Goal: Check status: Check status

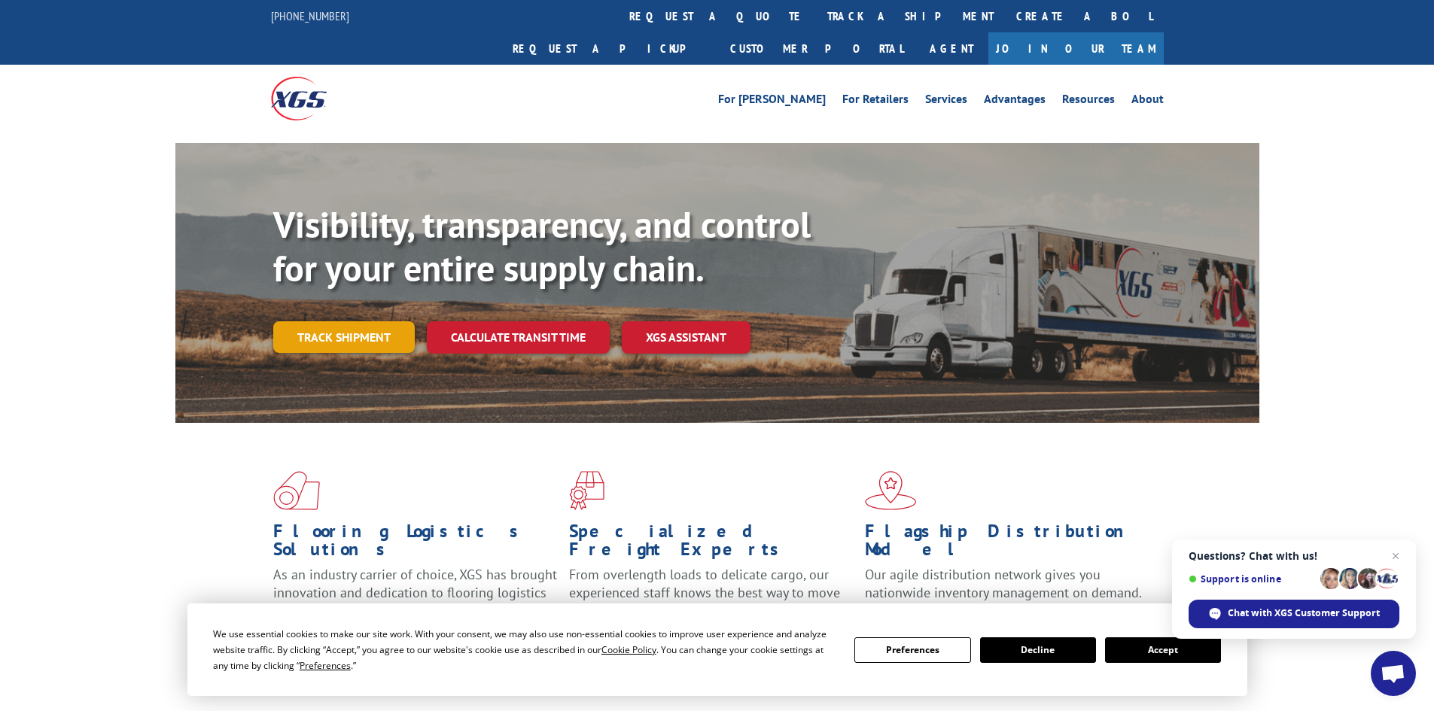
click at [351, 321] on link "Track shipment" at bounding box center [343, 337] width 141 height 32
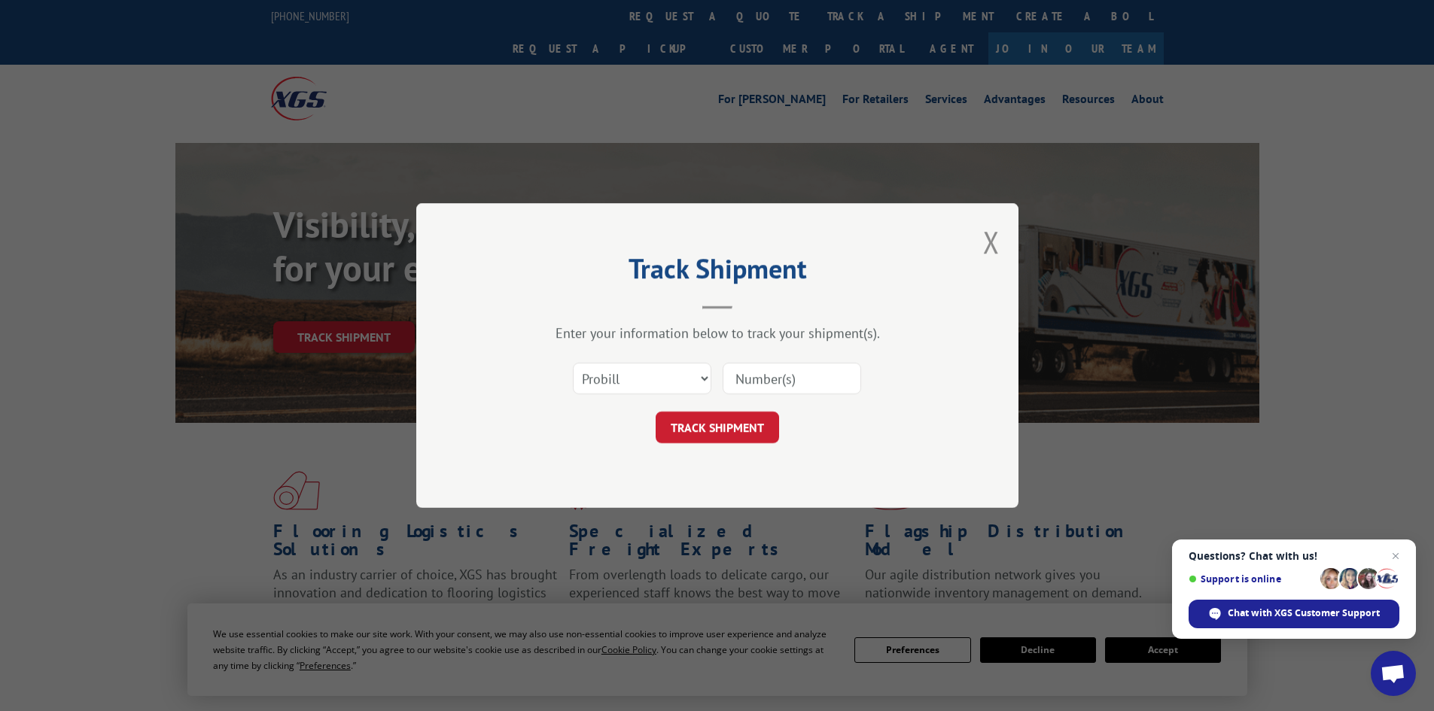
drag, startPoint x: 816, startPoint y: 376, endPoint x: 757, endPoint y: 388, distance: 59.9
click at [757, 388] on input at bounding box center [792, 379] width 138 height 32
paste input "706126471"
type input "706126471"
click at [711, 434] on button "TRACK SHIPMENT" at bounding box center [717, 428] width 123 height 32
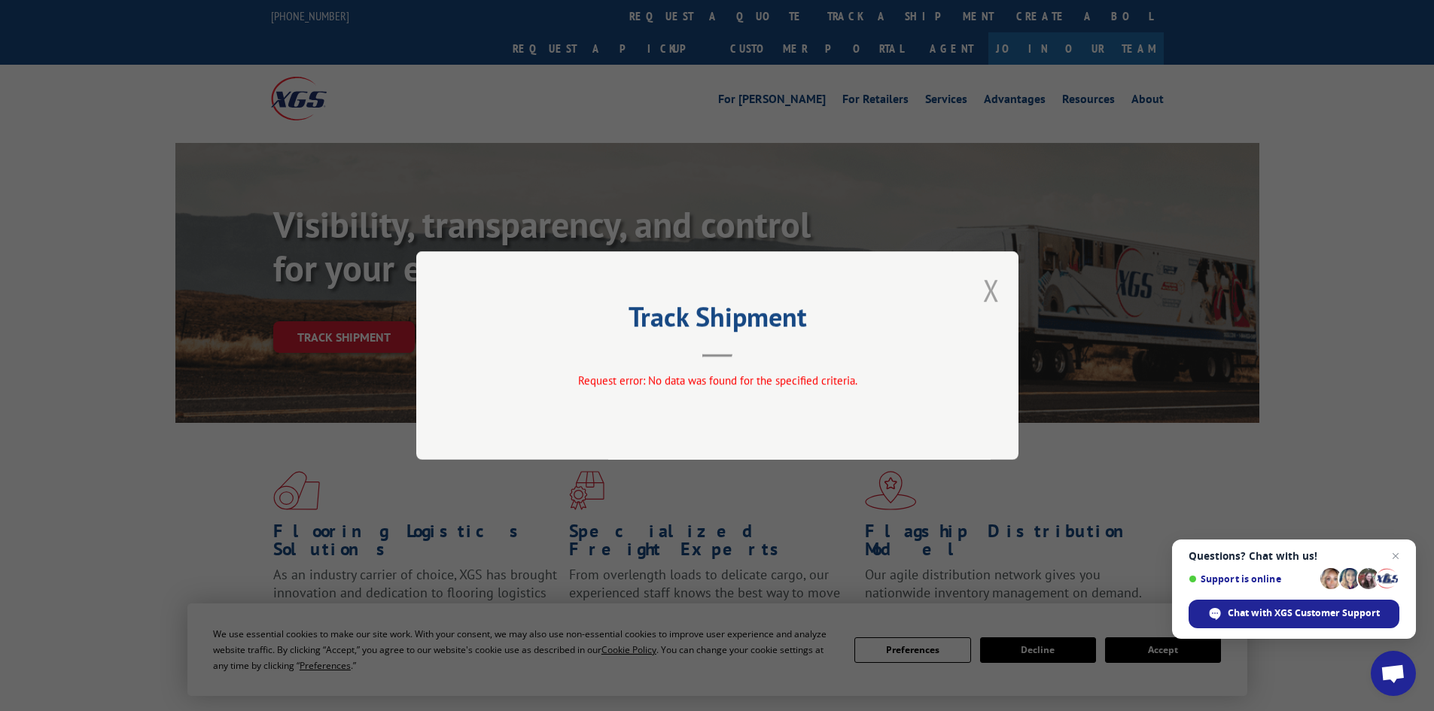
click at [987, 297] on button "Close modal" at bounding box center [991, 290] width 17 height 40
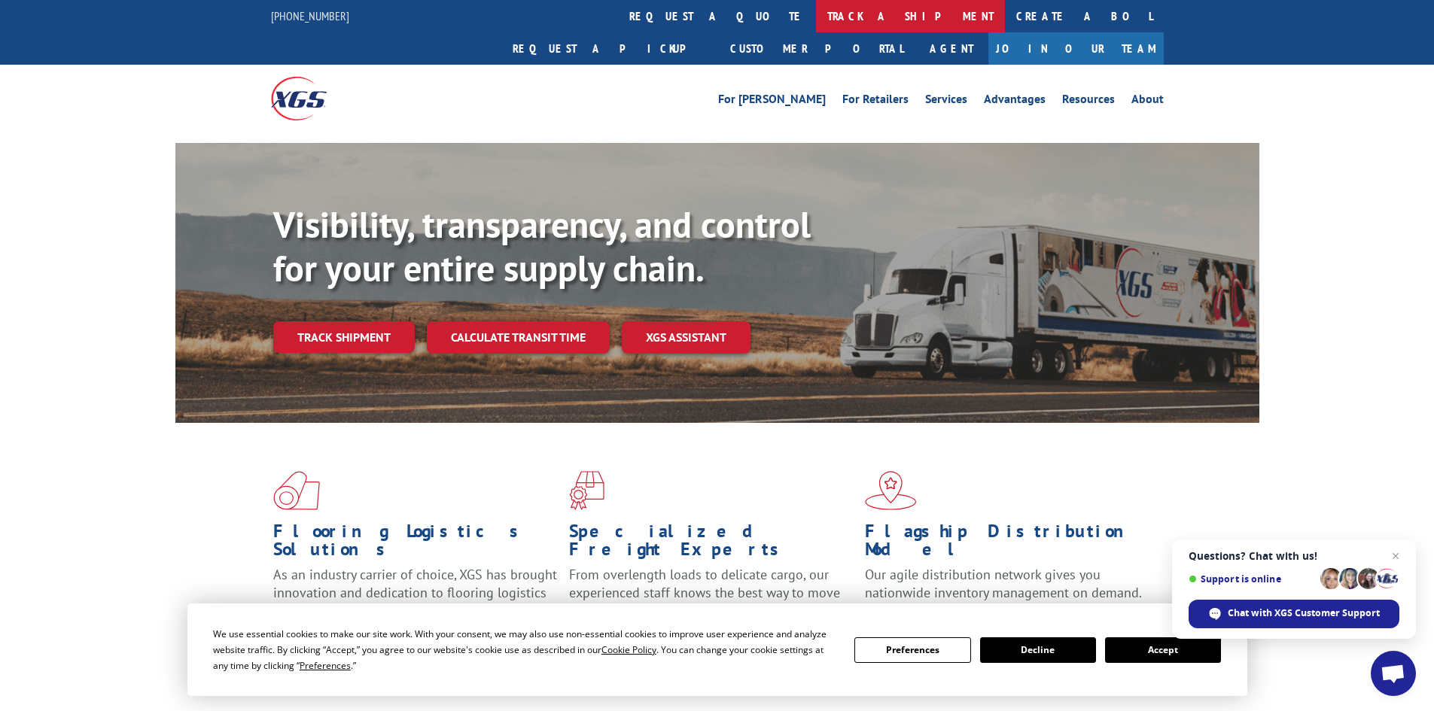
click at [816, 17] on link "track a shipment" at bounding box center [910, 16] width 189 height 32
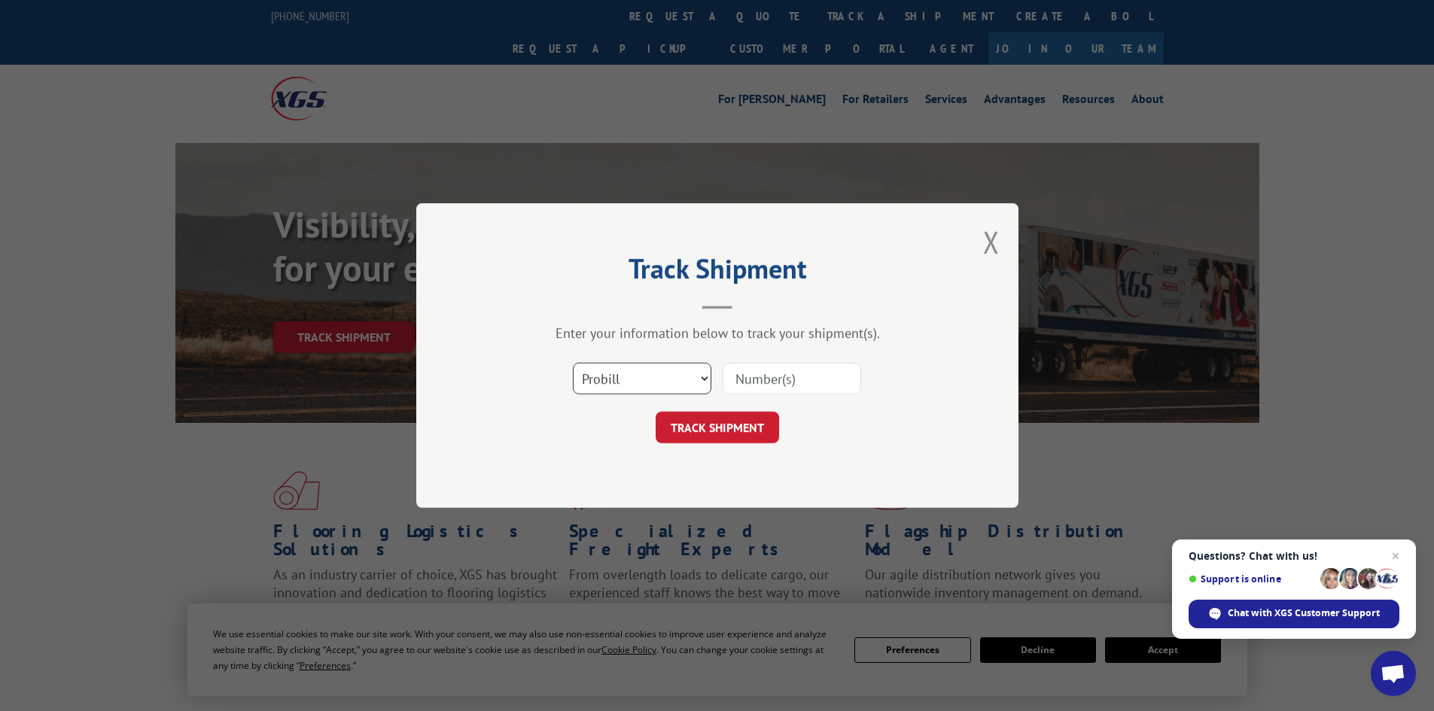
click at [676, 384] on select "Select category... Probill BOL PO" at bounding box center [642, 379] width 138 height 32
select select "bol"
click at [573, 363] on select "Select category... Probill BOL PO" at bounding box center [642, 379] width 138 height 32
paste input "4023401859"
type input "4023401859"
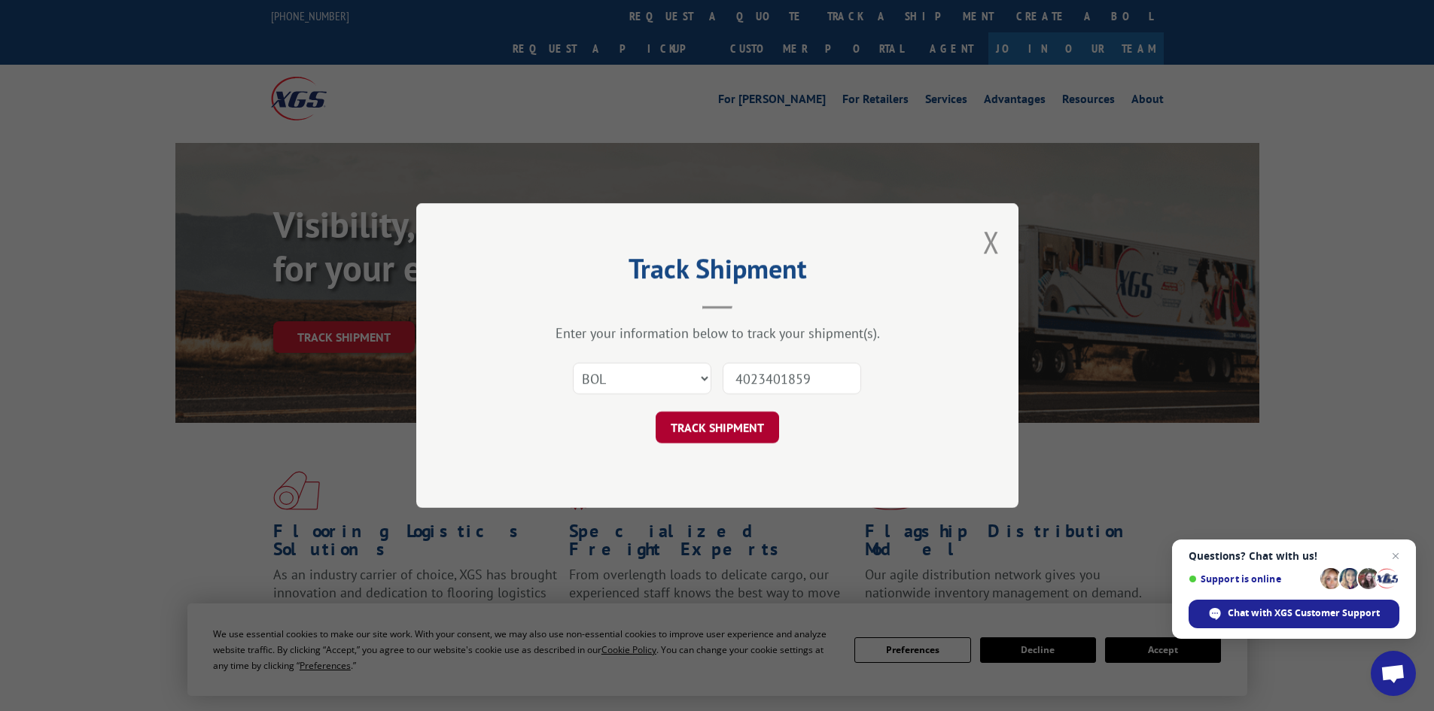
click at [756, 429] on button "TRACK SHIPMENT" at bounding box center [717, 428] width 123 height 32
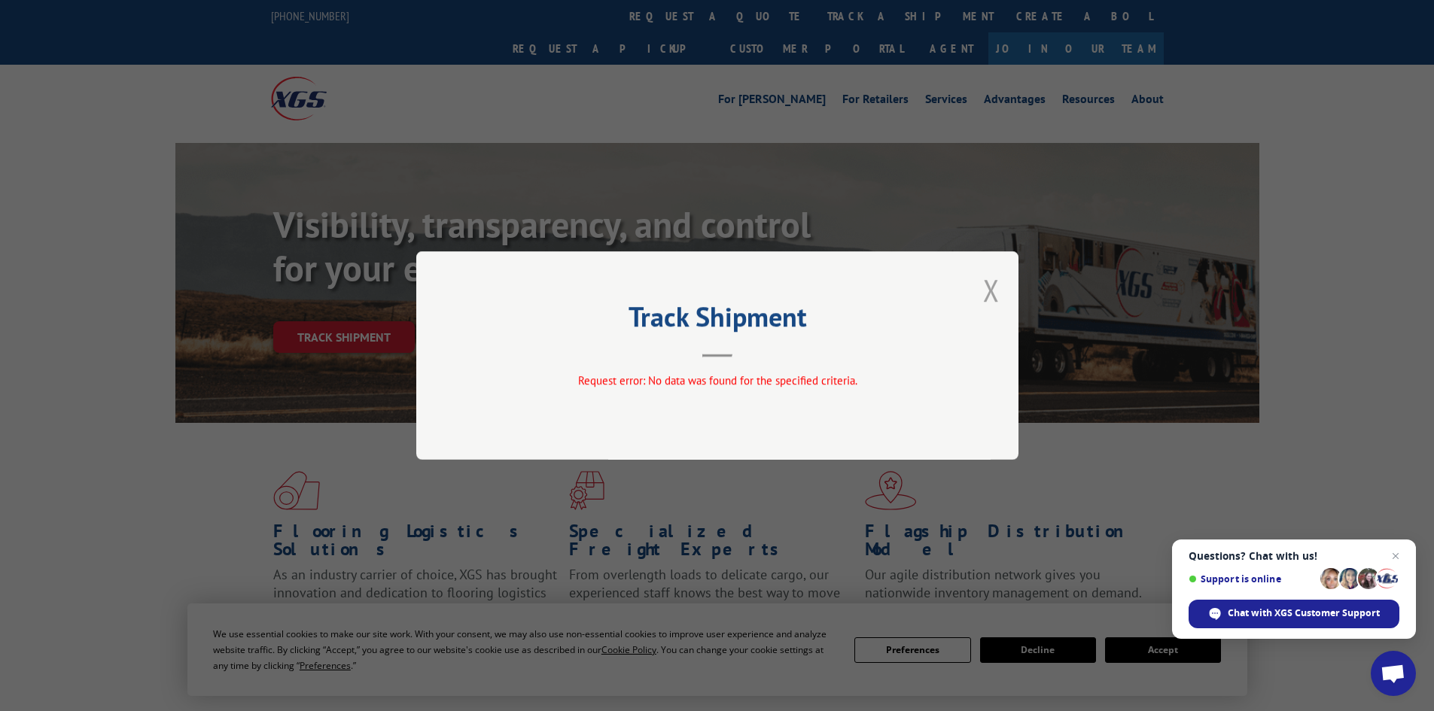
click at [994, 291] on button "Close modal" at bounding box center [991, 290] width 17 height 40
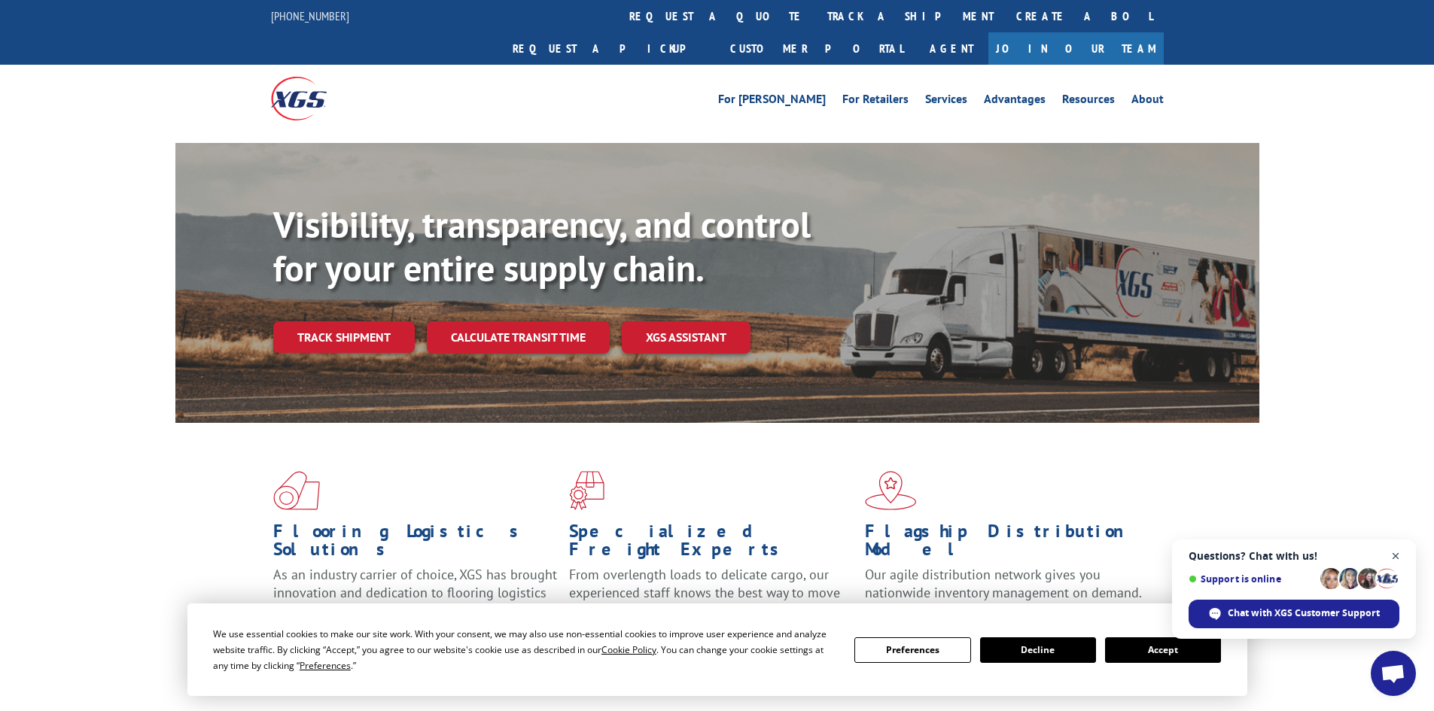
click at [1398, 550] on span "Close chat" at bounding box center [1395, 556] width 19 height 19
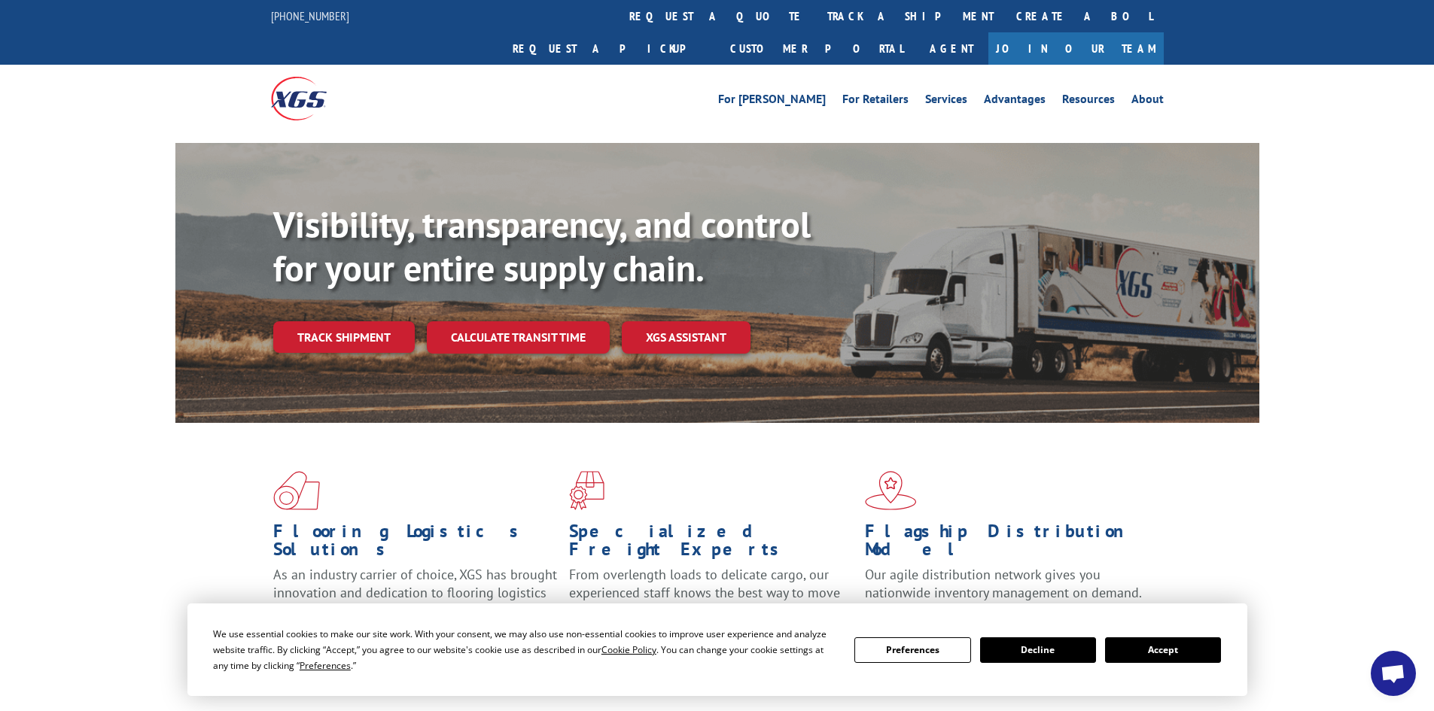
click at [1184, 650] on button "Accept" at bounding box center [1163, 650] width 116 height 26
